Goal: Information Seeking & Learning: Learn about a topic

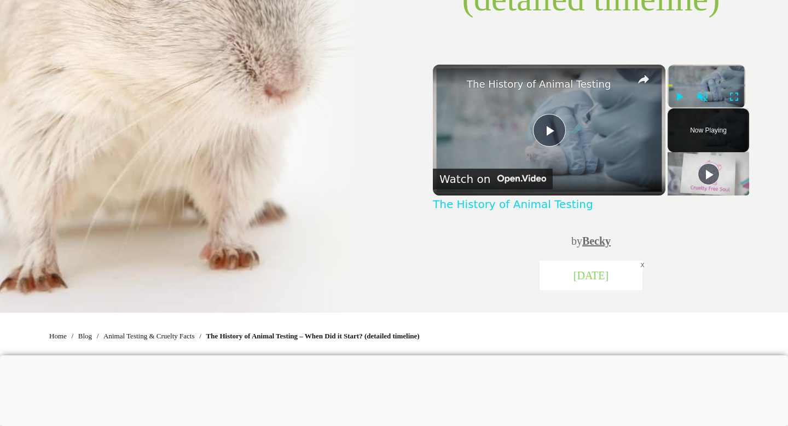
click at [596, 240] on link "Becky" at bounding box center [596, 241] width 28 height 12
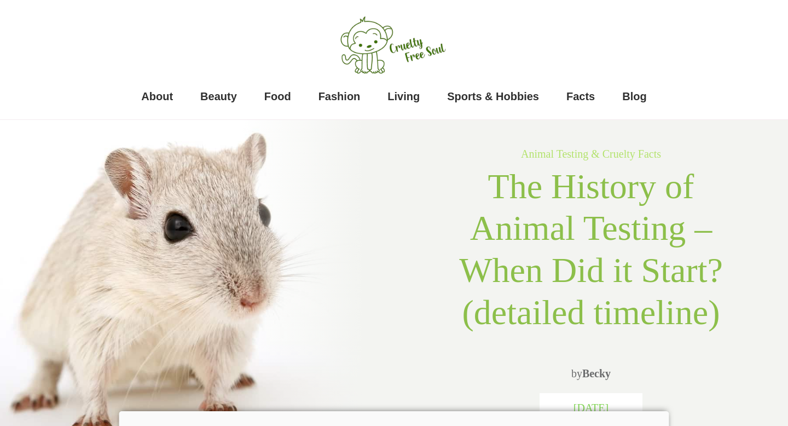
scroll to position [4, 0]
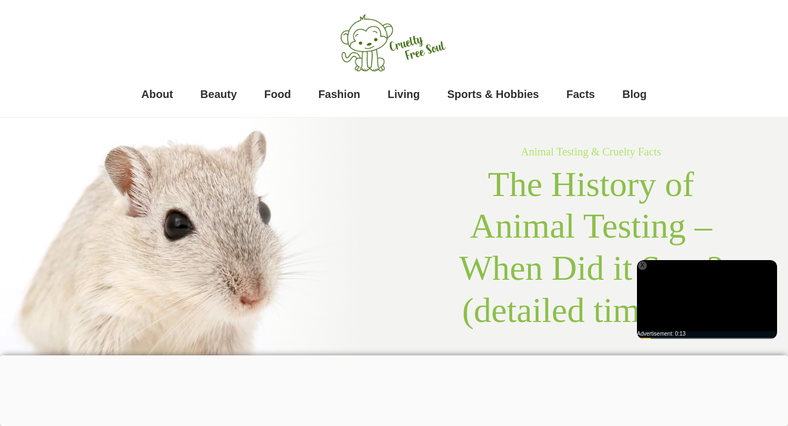
click at [266, 355] on div at bounding box center [394, 355] width 788 height 0
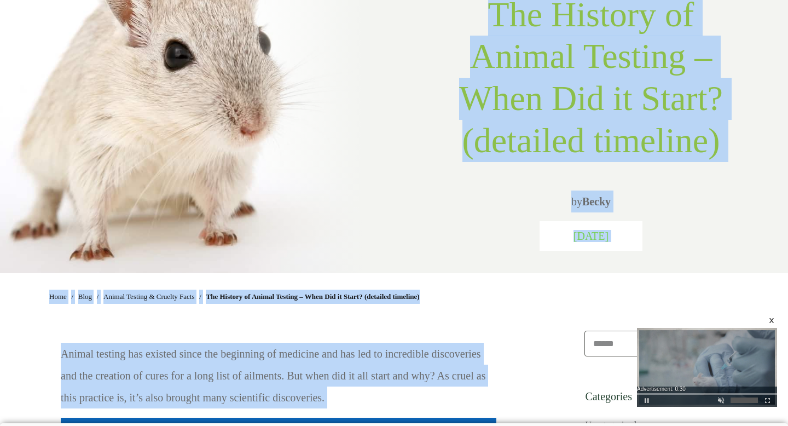
scroll to position [0, 0]
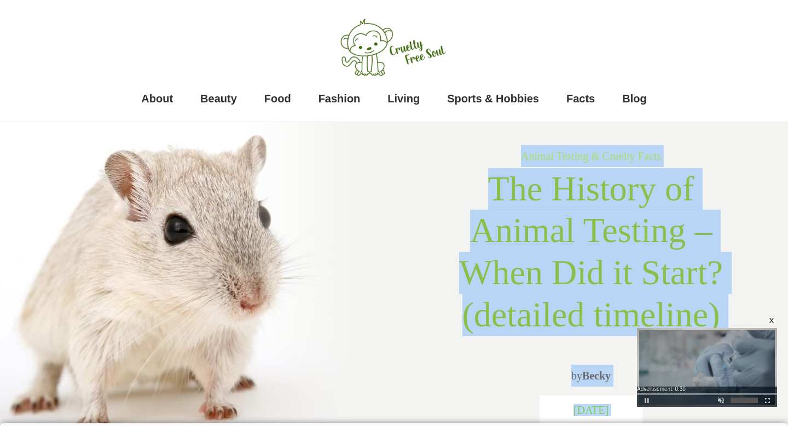
drag, startPoint x: 340, startPoint y: 314, endPoint x: 170, endPoint y: 202, distance: 203.5
copy div "Animal Testing & Cruelty Facts The History of Animal Testing – When Did it Star…"
